Goal: Task Accomplishment & Management: Manage account settings

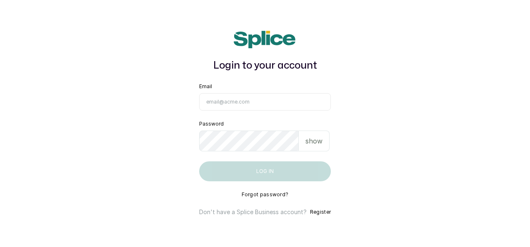
type input "[EMAIL_ADDRESS][DOMAIN_NAME]"
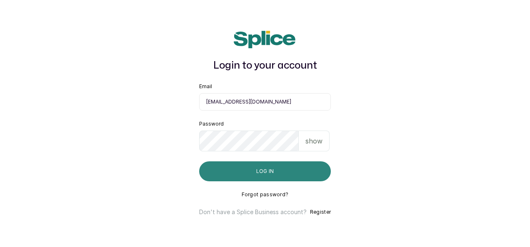
click at [236, 177] on button "Log in" at bounding box center [265, 172] width 132 height 20
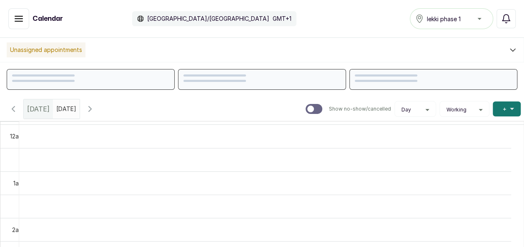
scroll to position [281, 0]
